Goal: Navigation & Orientation: Find specific page/section

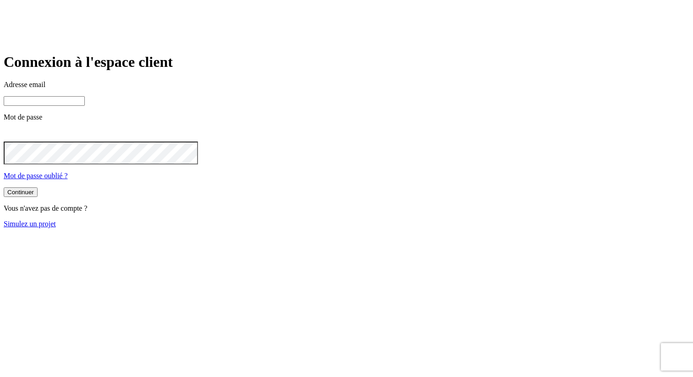
click at [415, 120] on body "Connexion à l'espace client Adresse email Mot de passe Mot de passe oublié ? Co…" at bounding box center [347, 116] width 686 height 225
click at [4, 236] on com-1password-button at bounding box center [4, 236] width 0 height 0
click at [85, 106] on input at bounding box center [44, 101] width 81 height 10
click at [213, 120] on main "Connexion à l'espace client Adresse email Mot de passe Mot de passe oublié ? Co…" at bounding box center [347, 141] width 686 height 174
click at [85, 106] on input at bounding box center [44, 101] width 81 height 10
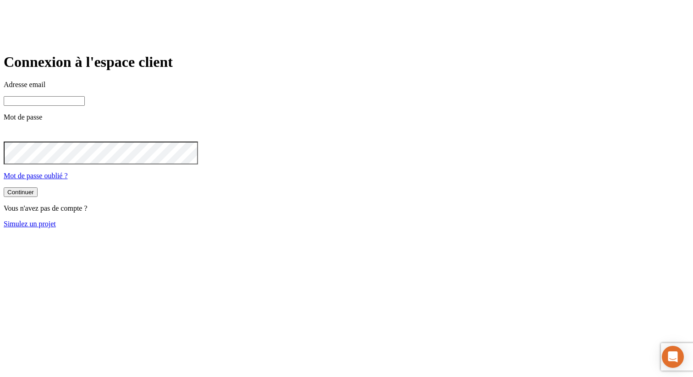
click at [85, 106] on input at bounding box center [44, 101] width 81 height 10
paste input "james.bond+11569@nalo.fr"
type input "james.bond+11569@nalo.fr"
click at [4, 188] on button "Continuer" at bounding box center [21, 193] width 34 height 10
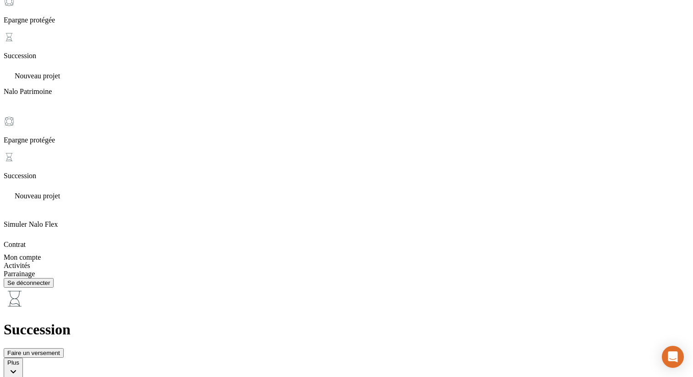
scroll to position [134, 0]
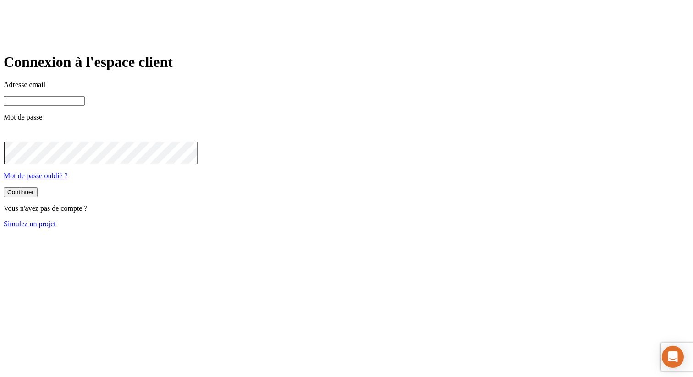
click at [85, 106] on input at bounding box center [44, 101] width 81 height 10
paste input "james.bond+11569@nalo.fr"
type input "james.bond+11569@nalo.fr"
click at [4, 188] on button "Continuer" at bounding box center [21, 193] width 34 height 10
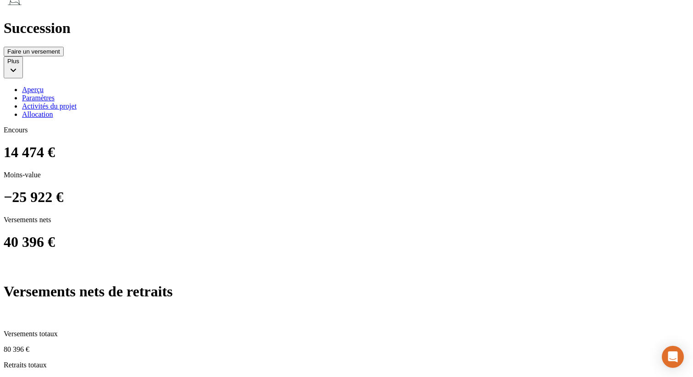
scroll to position [471, 0]
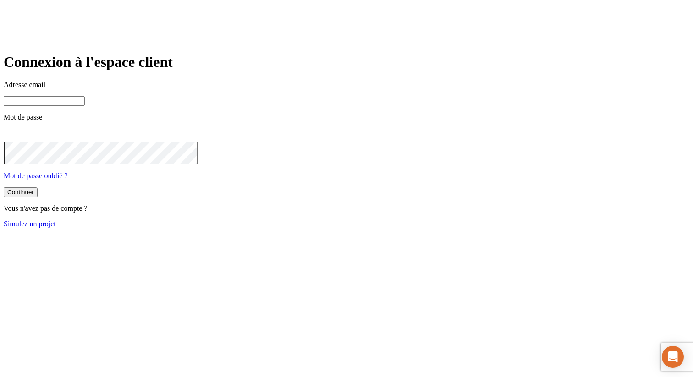
click at [85, 106] on input at bounding box center [44, 101] width 81 height 10
paste input "james.bond+11569@nalo.fr"
type input "james.bond+11569@nalo.fr"
click at [4, 188] on button "Continuer" at bounding box center [21, 193] width 34 height 10
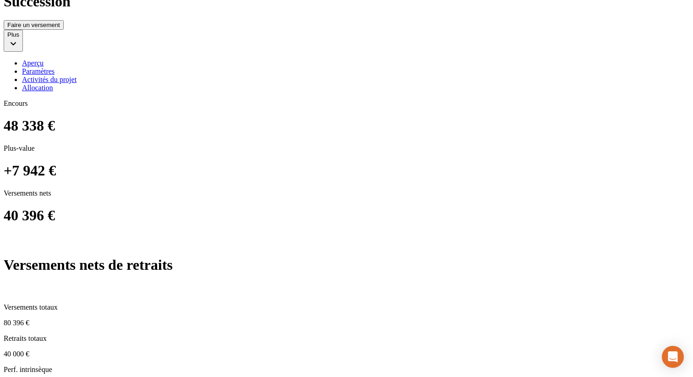
scroll to position [459, 0]
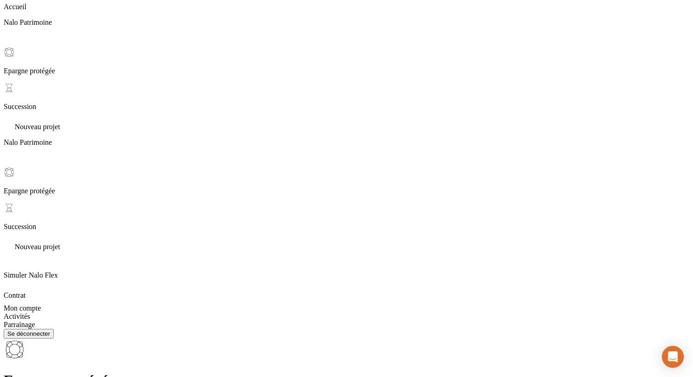
scroll to position [39, 0]
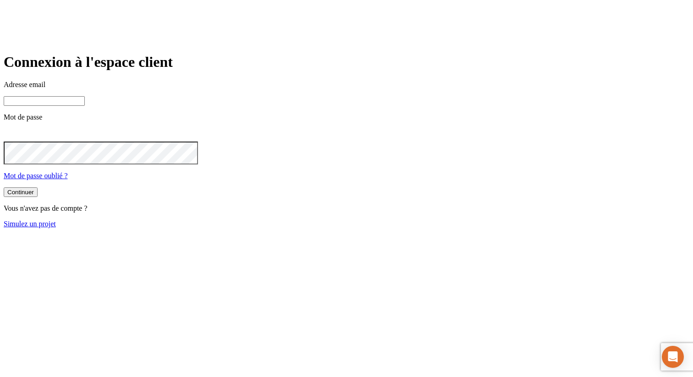
click at [291, 141] on div "Adresse email Mot de passe Mot de passe oublié ?" at bounding box center [347, 131] width 686 height 100
click at [85, 106] on input at bounding box center [44, 101] width 81 height 10
paste input "james.bond+1300@nalo.fr"
type input "james.bond+1300@nalo.fr"
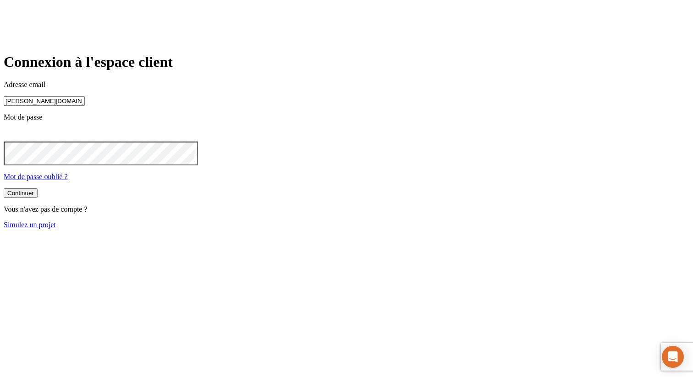
click at [4, 188] on button "Continuer" at bounding box center [21, 193] width 34 height 10
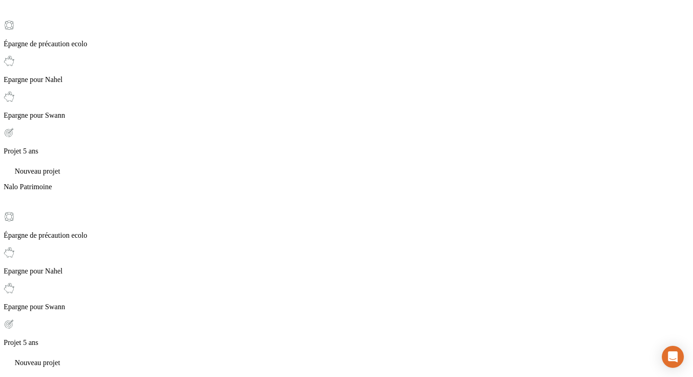
scroll to position [138, 0]
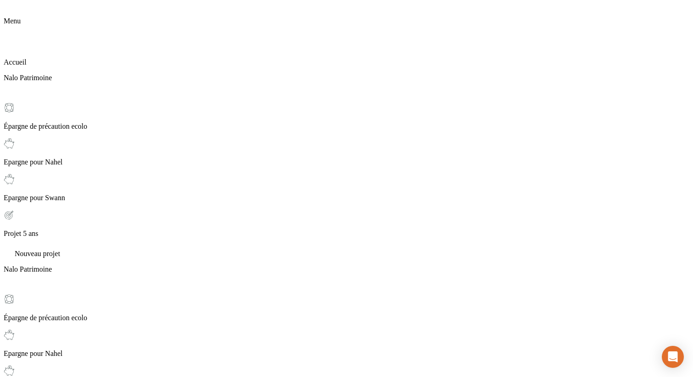
scroll to position [0, 0]
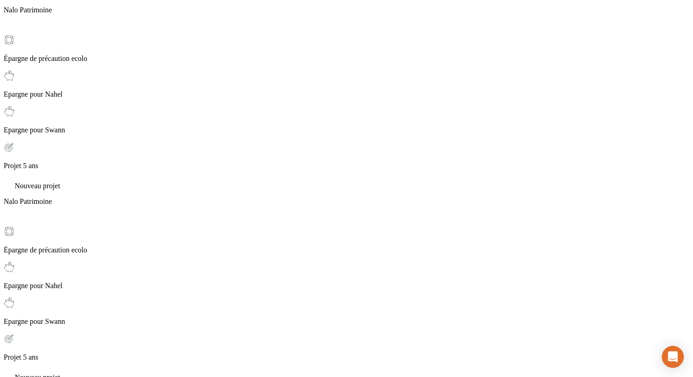
scroll to position [101, 0]
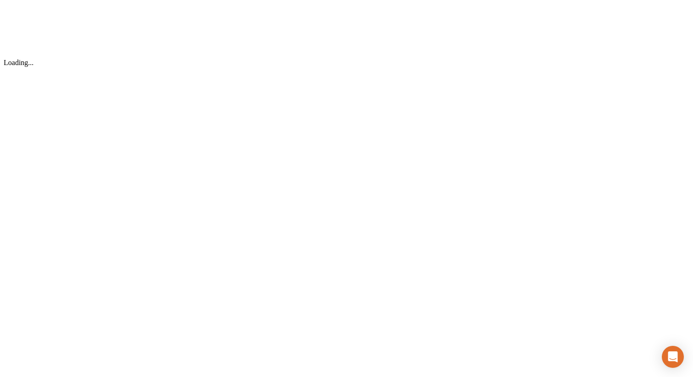
scroll to position [0, 0]
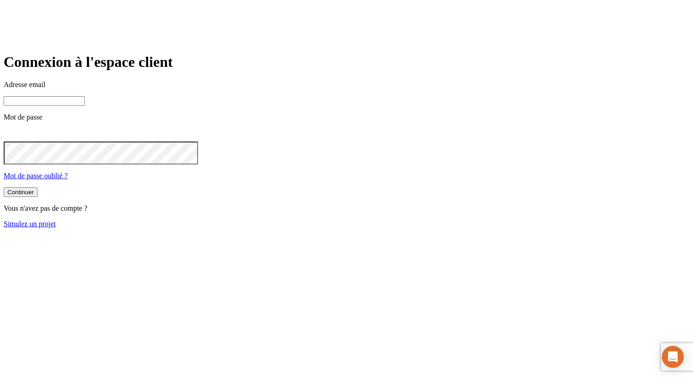
click at [85, 106] on input at bounding box center [44, 101] width 81 height 10
paste input "[PERSON_NAME][DOMAIN_NAME][EMAIL_ADDRESS][DOMAIN_NAME]"
type input "[PERSON_NAME][DOMAIN_NAME][EMAIL_ADDRESS][DOMAIN_NAME]"
click at [4, 188] on button "Continuer" at bounding box center [21, 193] width 34 height 10
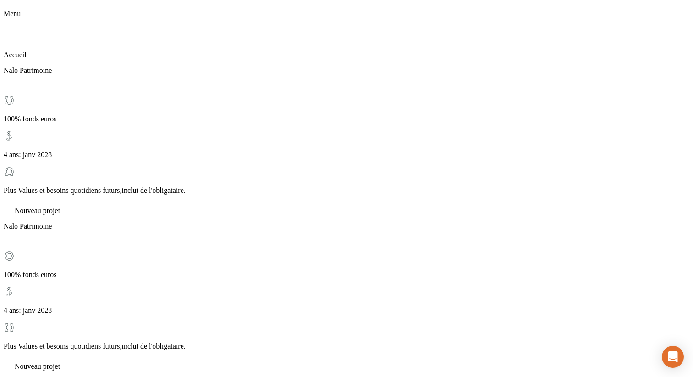
scroll to position [36, 0]
